Goal: Task Accomplishment & Management: Use online tool/utility

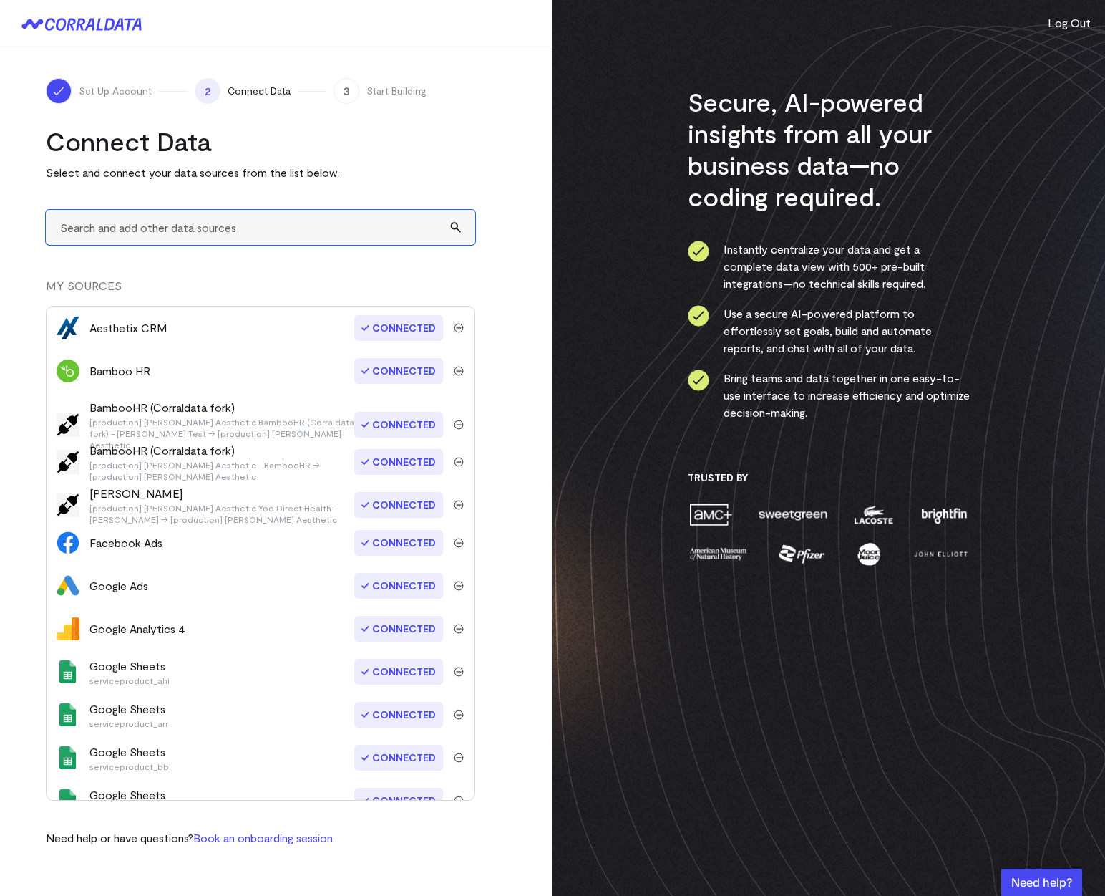
click at [134, 232] on input "text" at bounding box center [261, 227] width 430 height 35
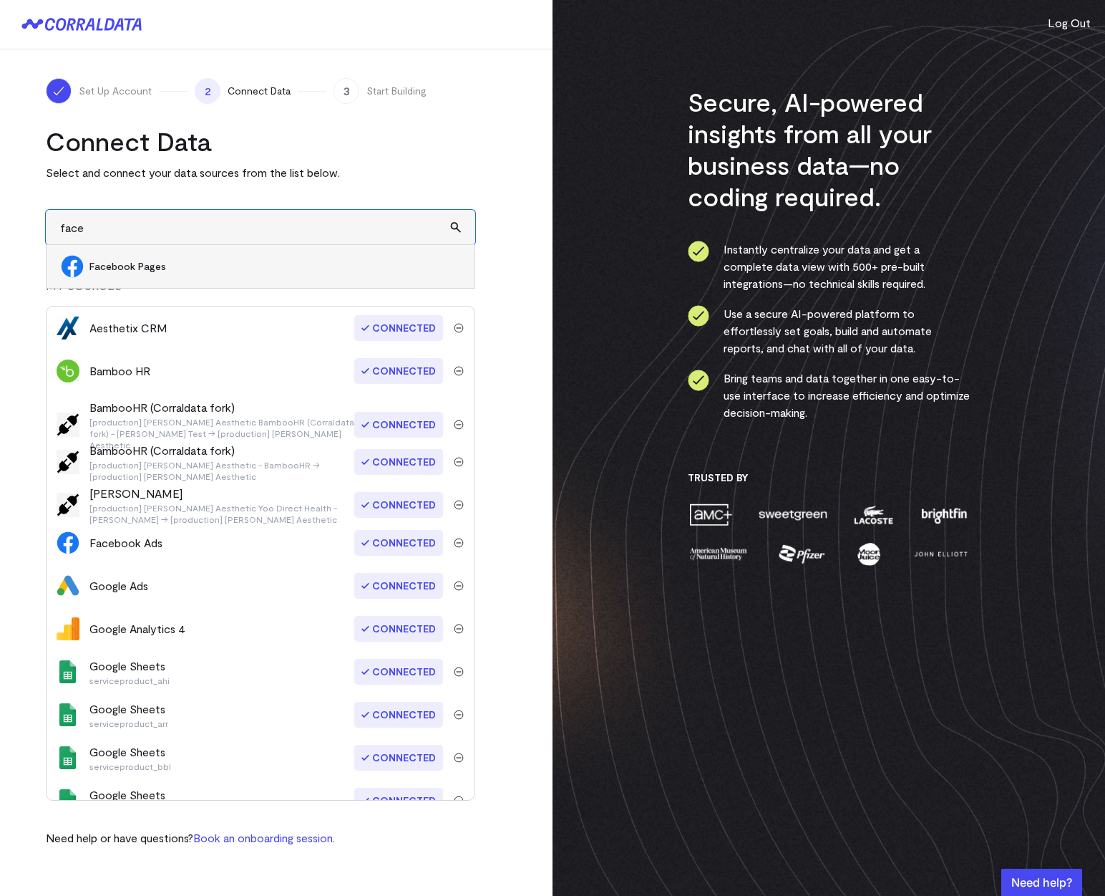
type input "face"
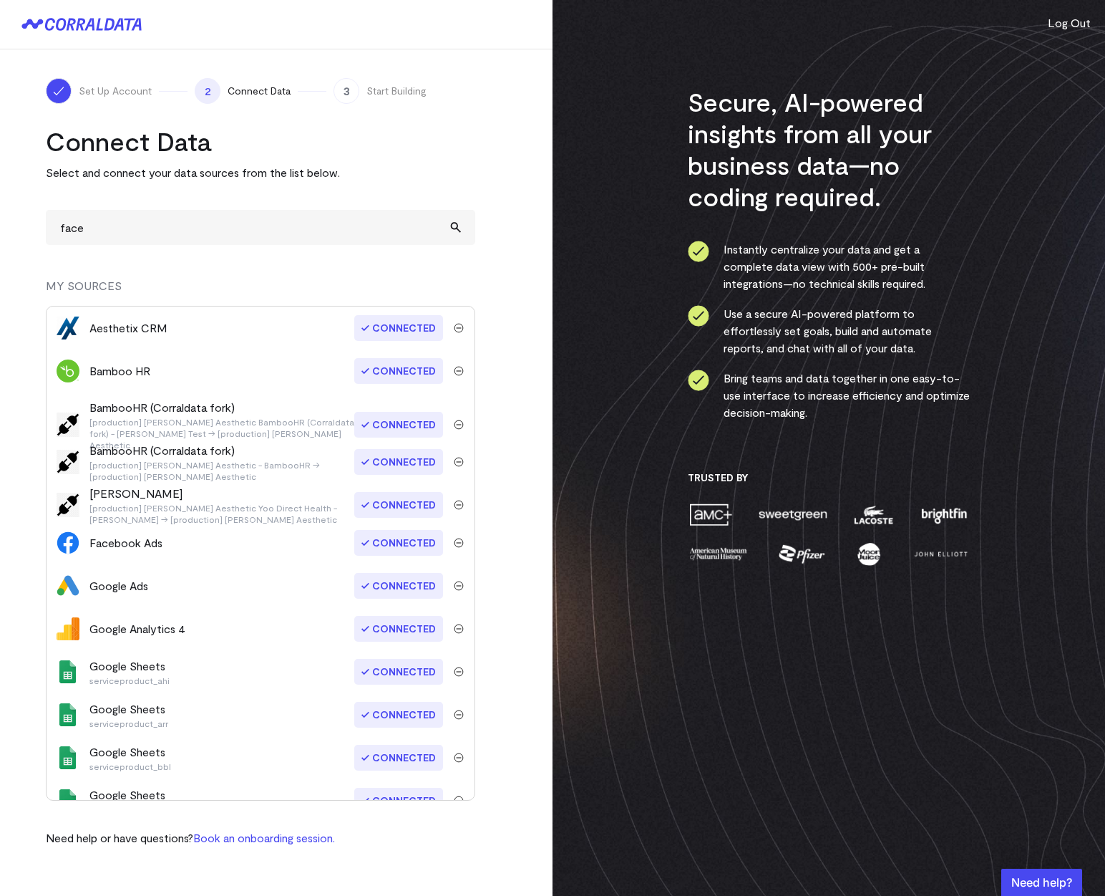
click at [501, 165] on turbo-frame "Connect Data Select and connect your data sources from the list below. face Fac…" at bounding box center [276, 485] width 461 height 721
click at [1079, 22] on button "Log Out" at bounding box center [1069, 22] width 43 height 17
